Goal: Task Accomplishment & Management: Manage account settings

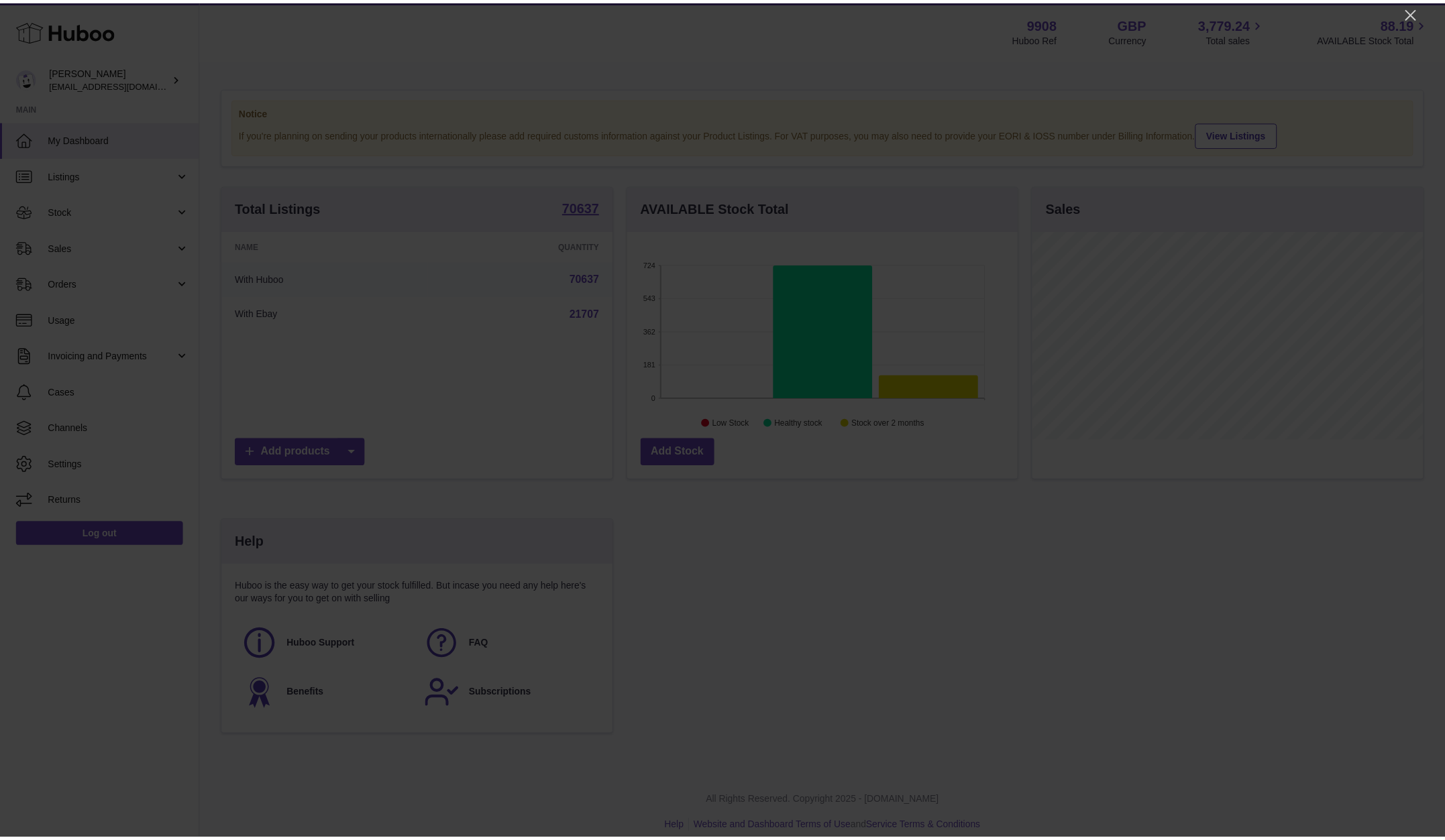
scroll to position [209, 393]
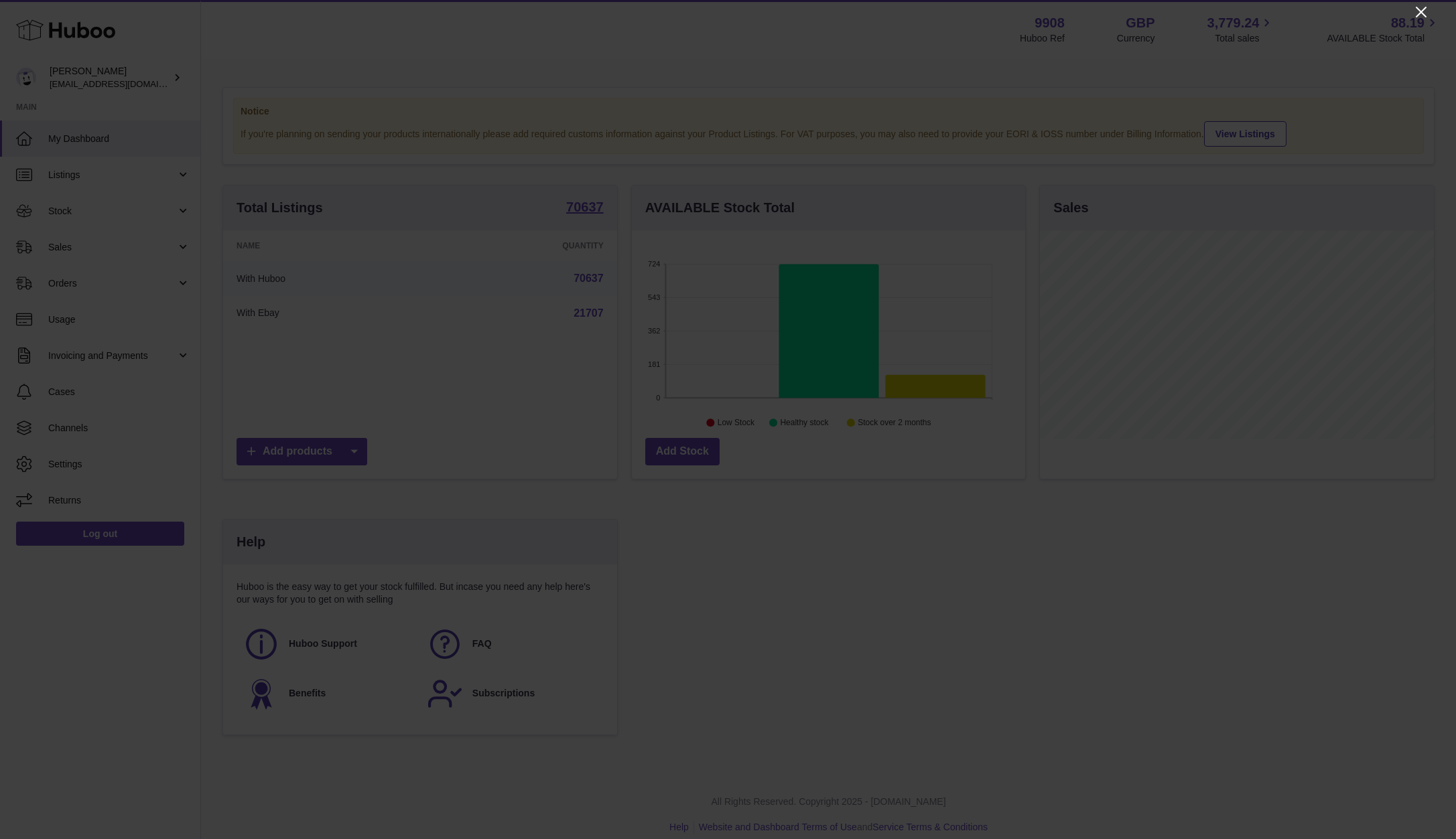
click at [1418, 11] on icon "Close" at bounding box center [1421, 12] width 16 height 16
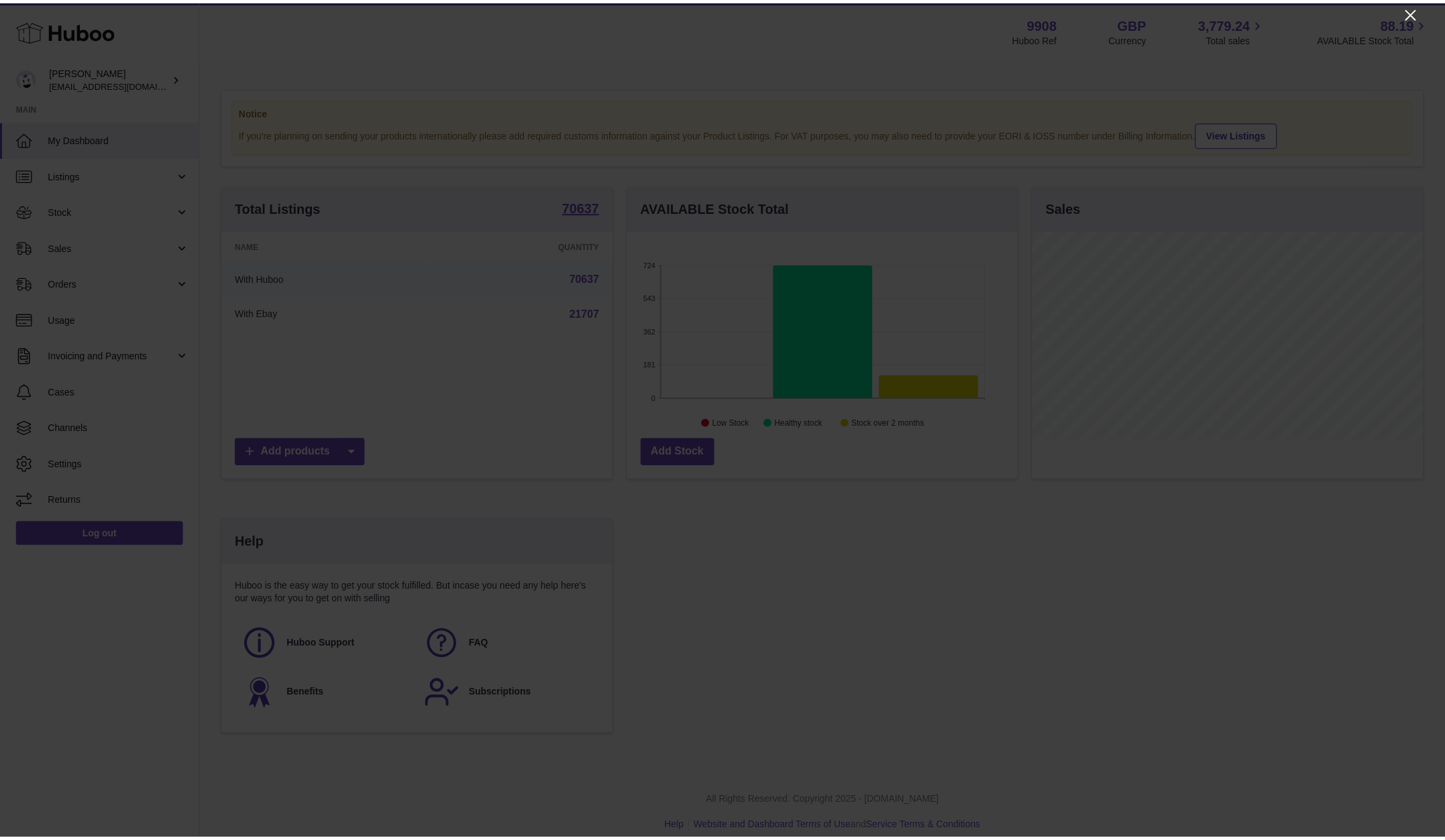
scroll to position [670105, 670235]
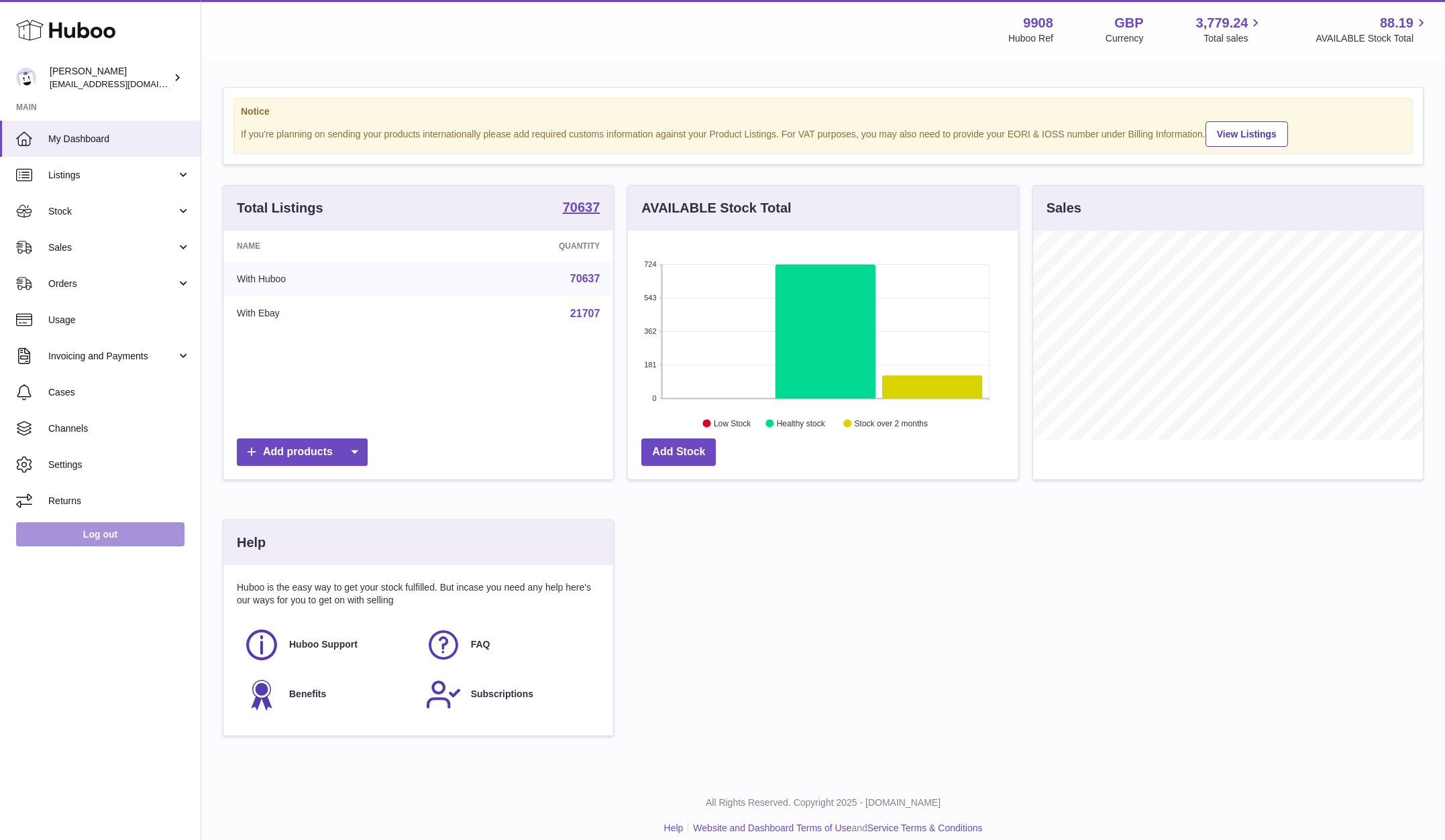
click at [75, 532] on link "Log out" at bounding box center [100, 534] width 168 height 24
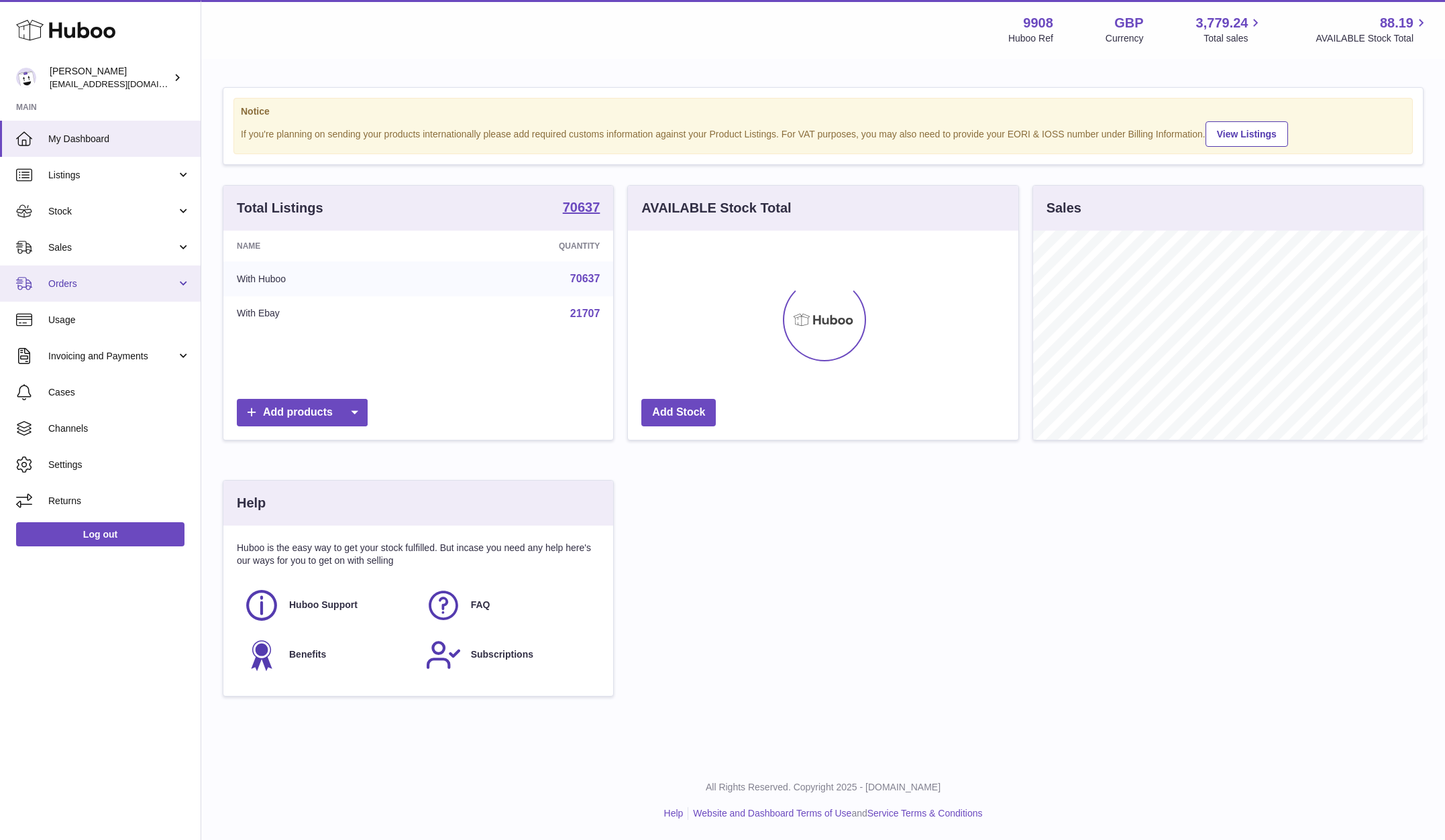
scroll to position [670105, 670235]
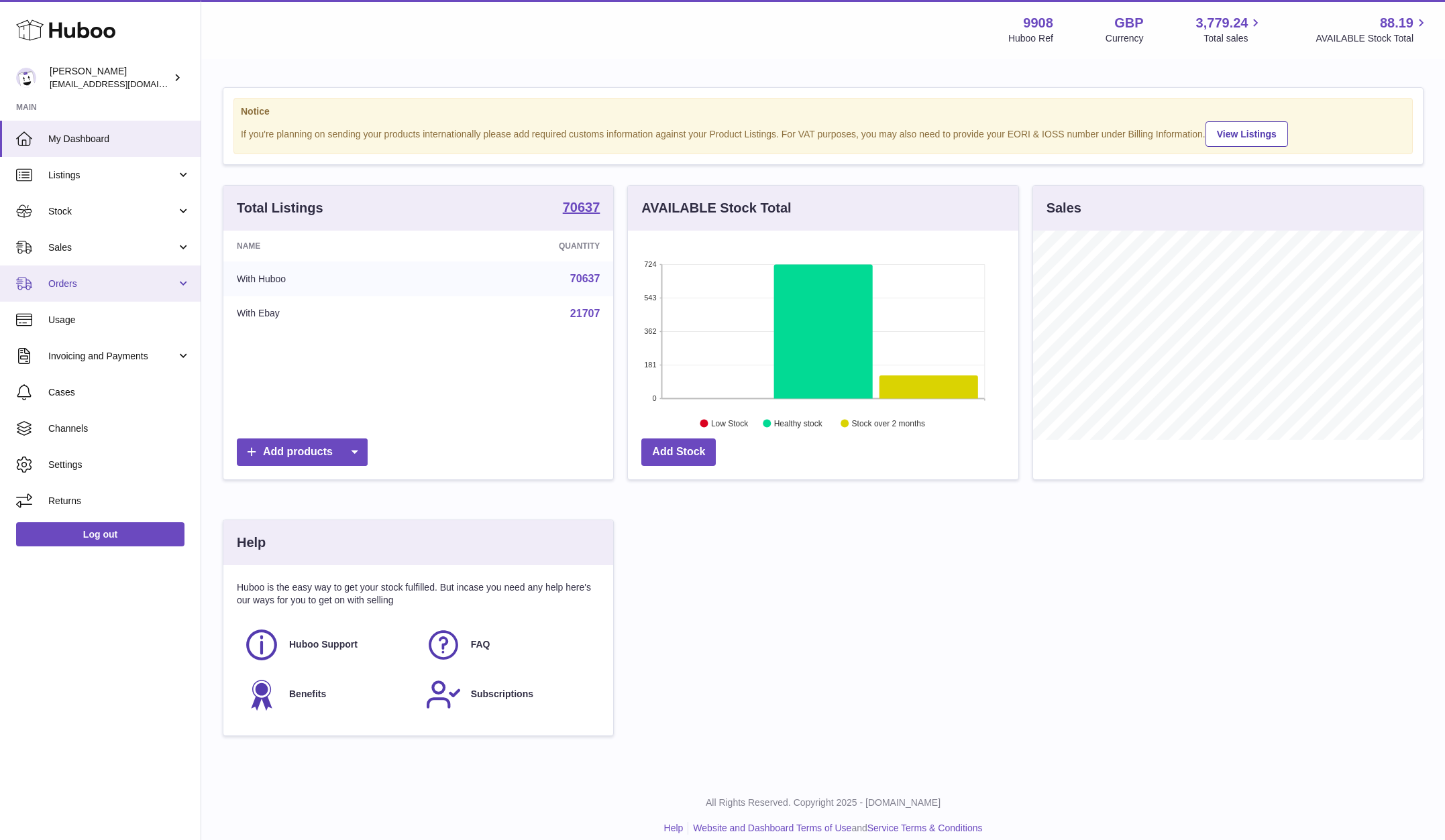
click at [89, 284] on span "Orders" at bounding box center [112, 284] width 128 height 13
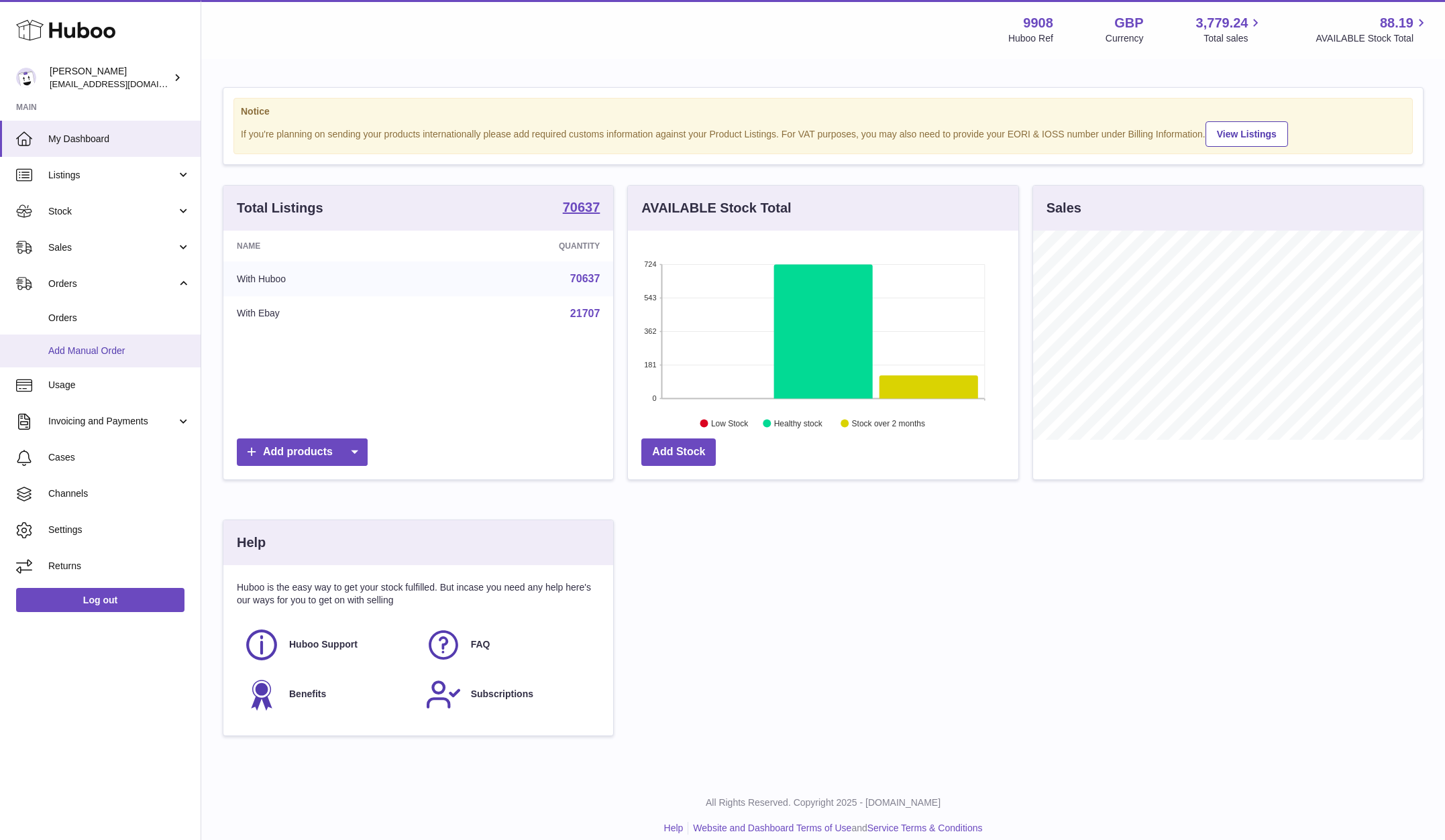
click at [78, 348] on span "Add Manual Order" at bounding box center [118, 350] width 142 height 13
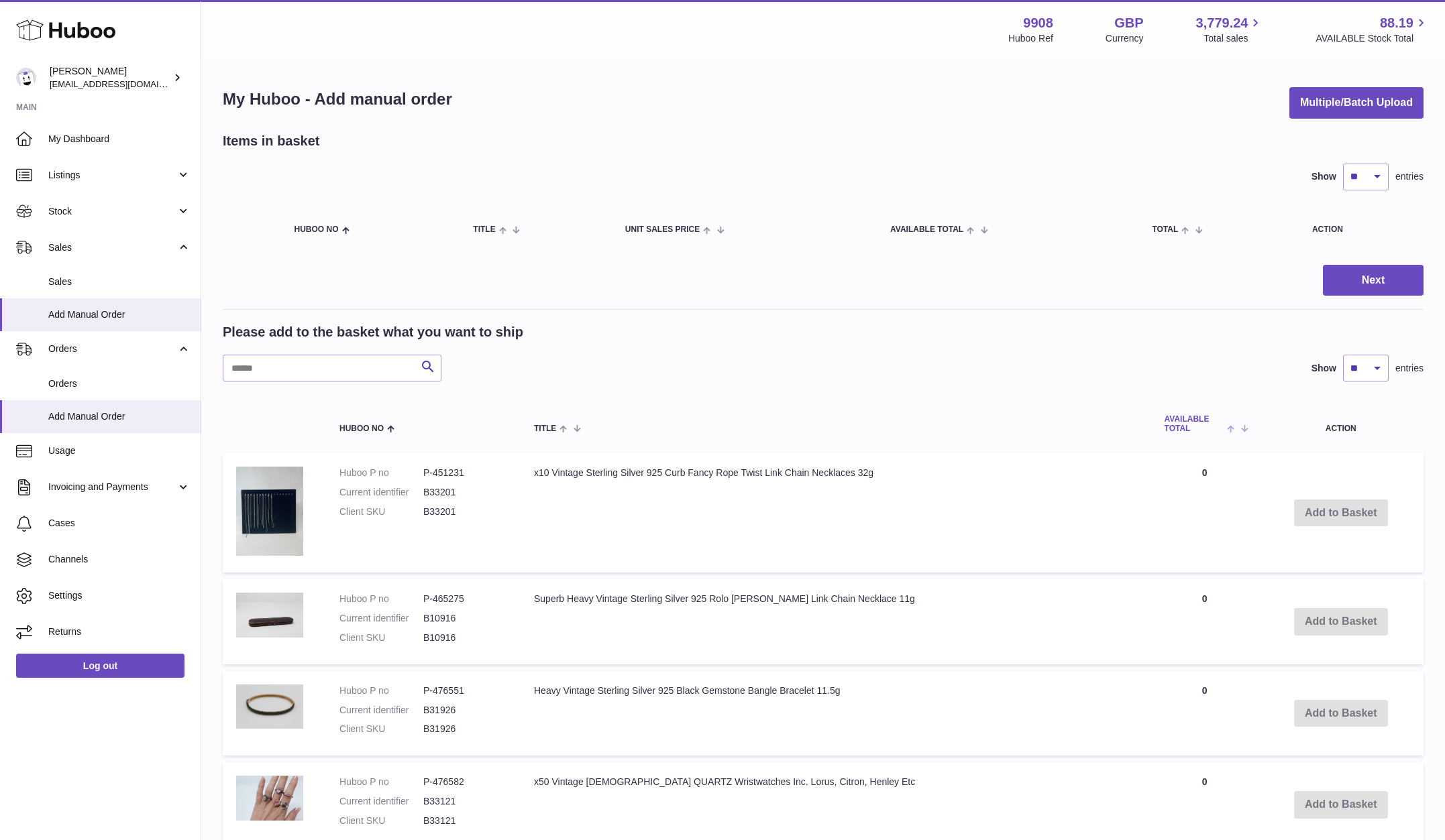
click at [1223, 430] on span at bounding box center [1233, 427] width 21 height 11
click at [1233, 429] on span at bounding box center [1239, 427] width 12 height 11
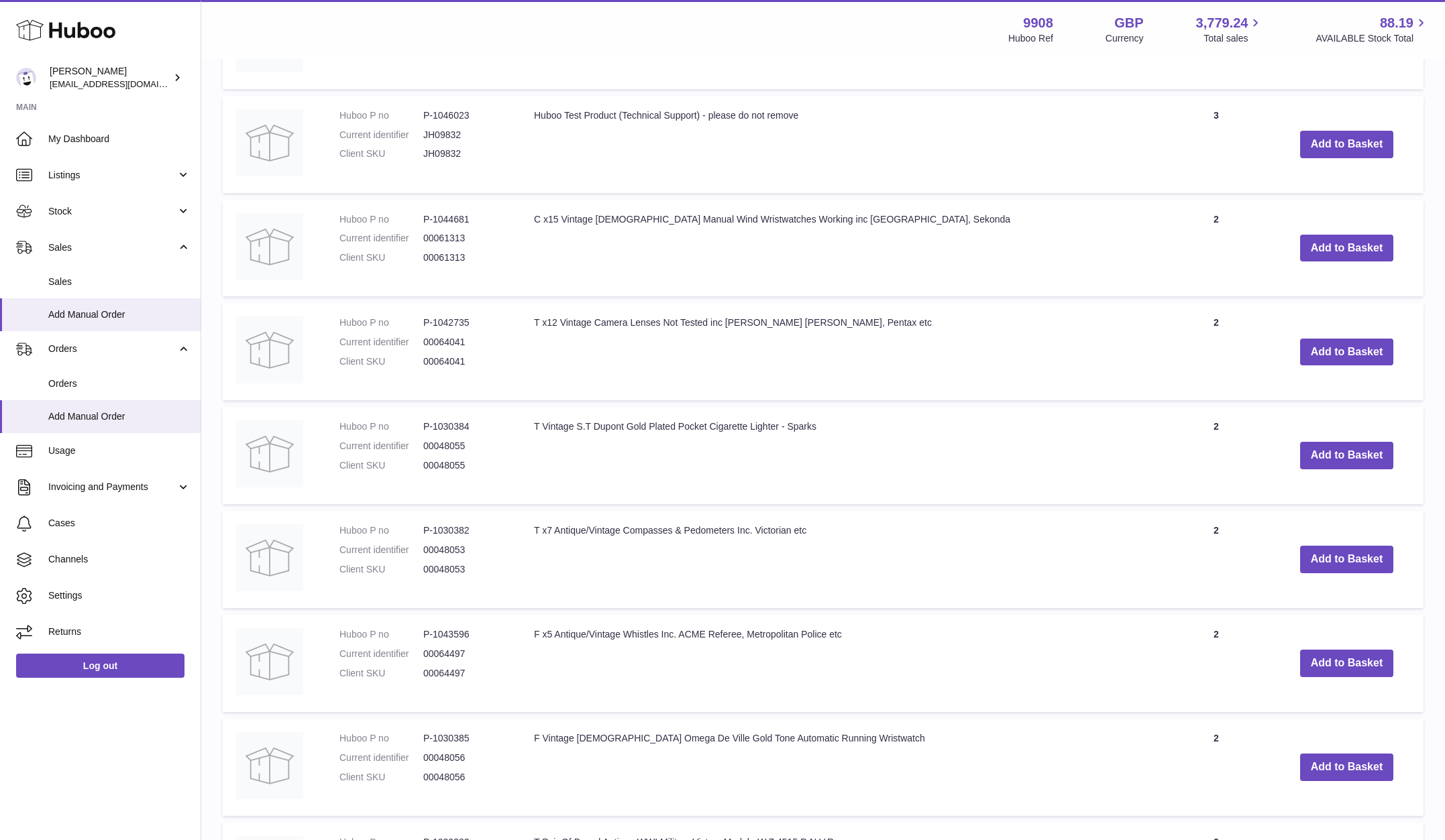
scroll to position [153, 0]
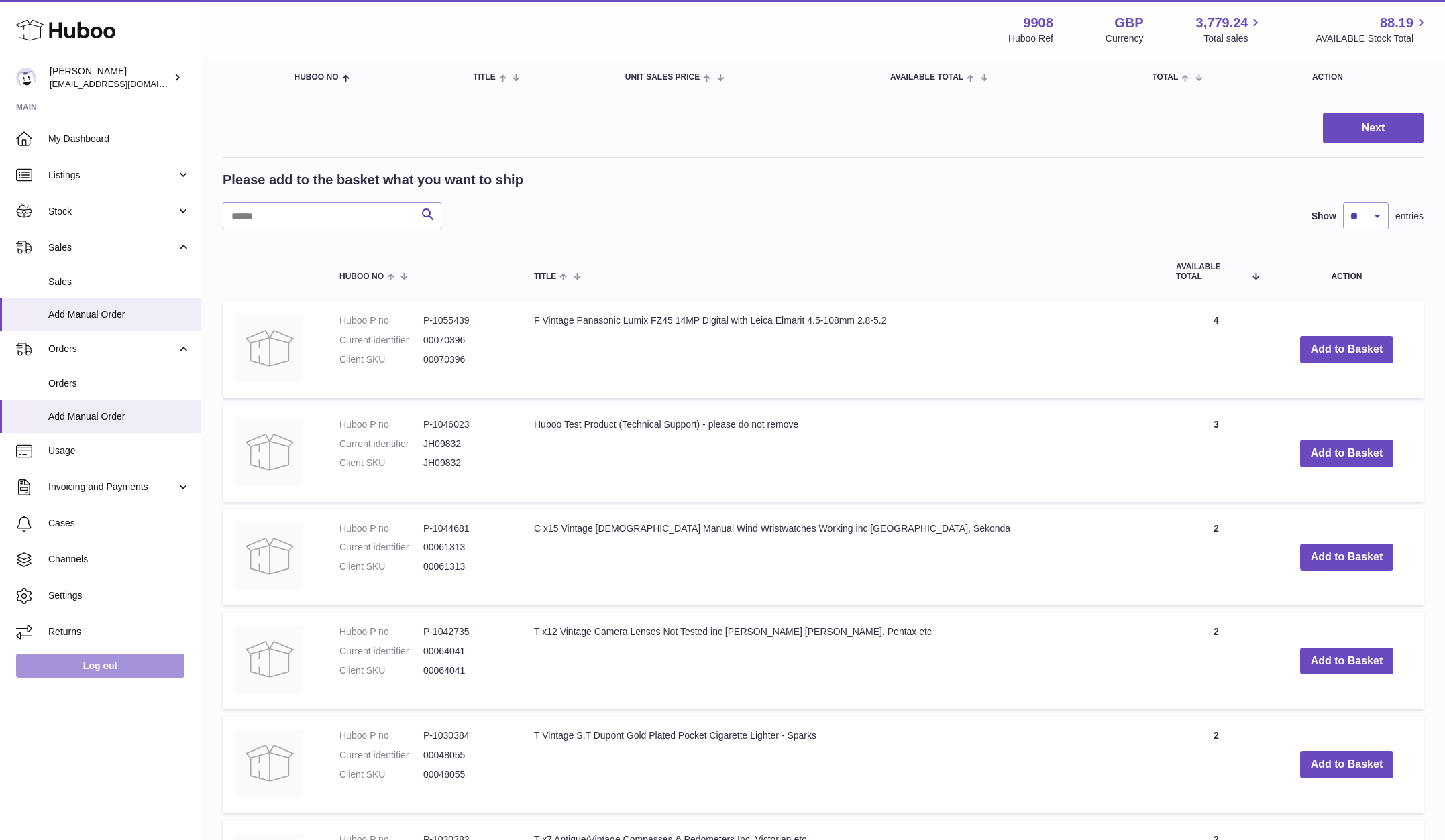
click at [103, 666] on link "Log out" at bounding box center [100, 665] width 168 height 24
